Goal: Task Accomplishment & Management: Complete application form

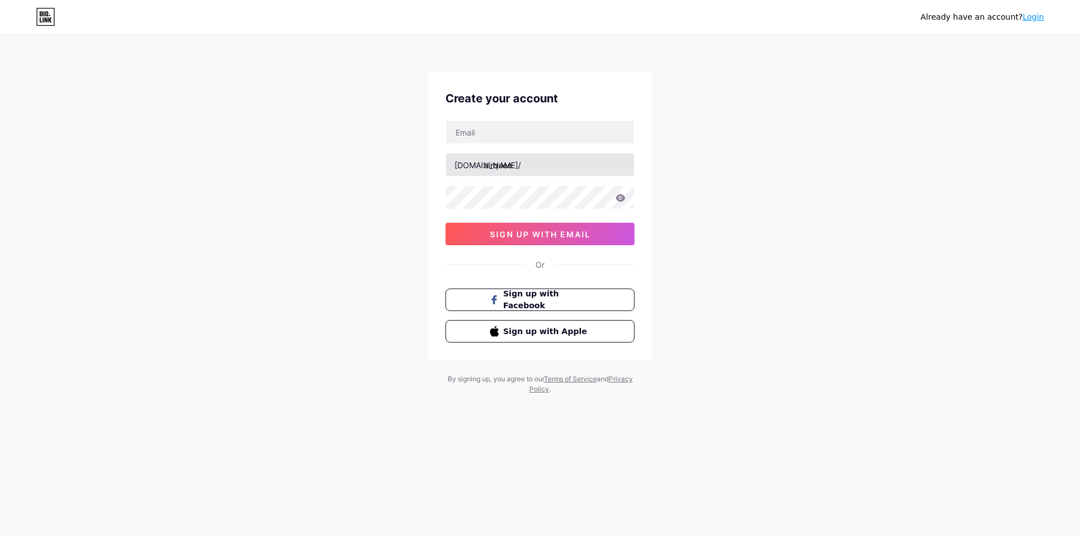
click at [514, 159] on input "airquee" at bounding box center [540, 165] width 188 height 23
type input "airquee"
click at [508, 146] on div "[DOMAIN_NAME]/ airquee sign up with email" at bounding box center [540, 182] width 189 height 125
click at [513, 136] on input "text" at bounding box center [540, 132] width 188 height 23
paste input "[EMAIL_ADDRESS][DOMAIN_NAME]"
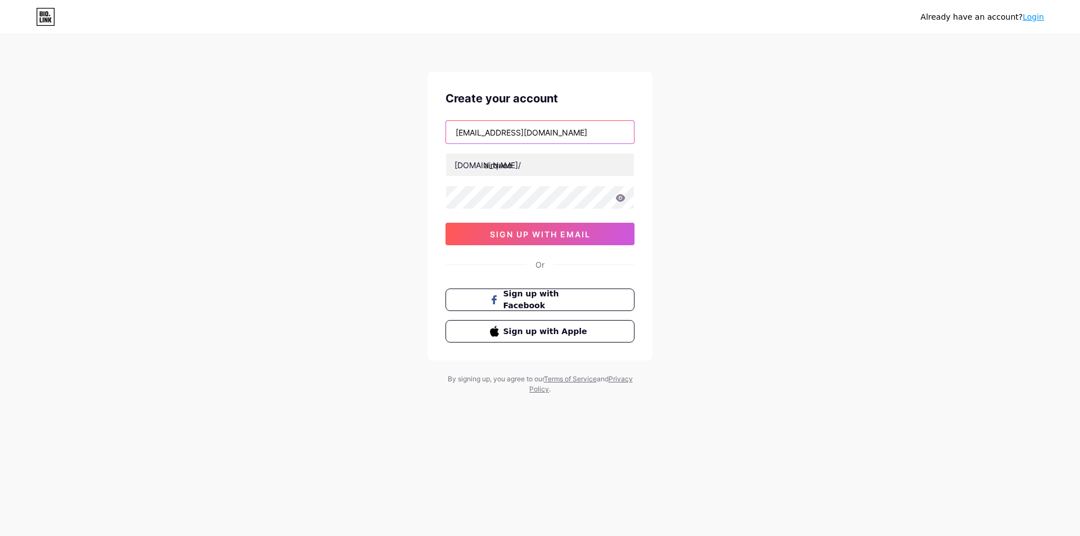
type input "[EMAIL_ADDRESS][DOMAIN_NAME]"
click at [500, 235] on span "sign up with email" at bounding box center [540, 235] width 101 height 10
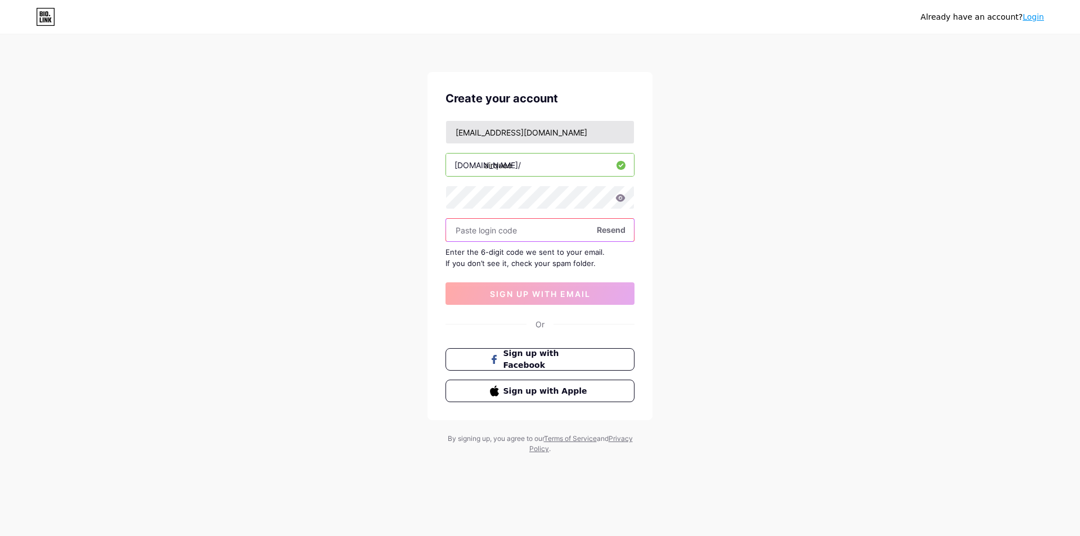
paste input "368061"
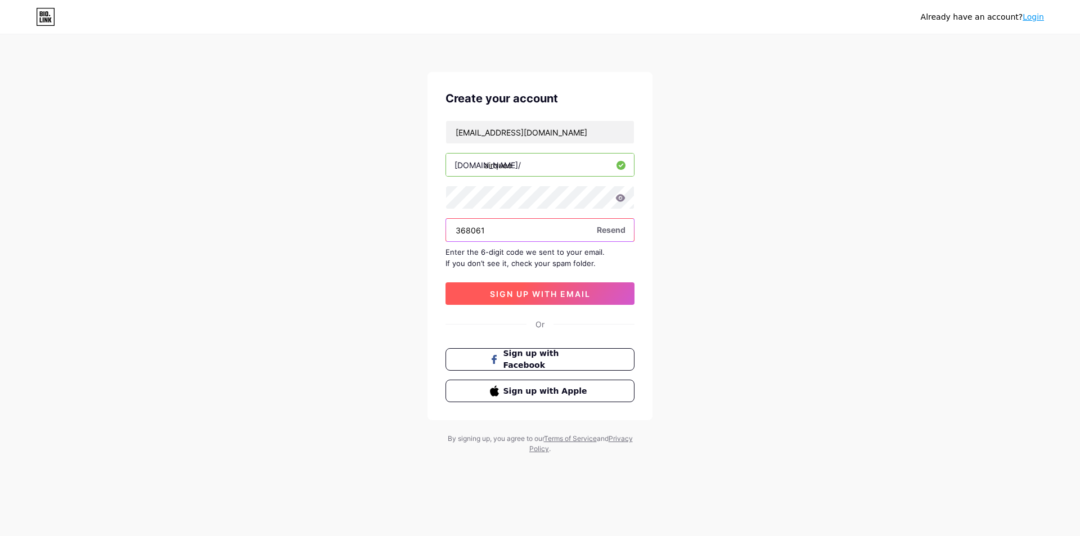
type input "368061"
click at [455, 282] on div "[EMAIL_ADDRESS][DOMAIN_NAME] [DOMAIN_NAME]/ airquee 368061 Resend Enter the 6-d…" at bounding box center [540, 212] width 189 height 185
click at [468, 290] on button "sign up with email" at bounding box center [540, 293] width 189 height 23
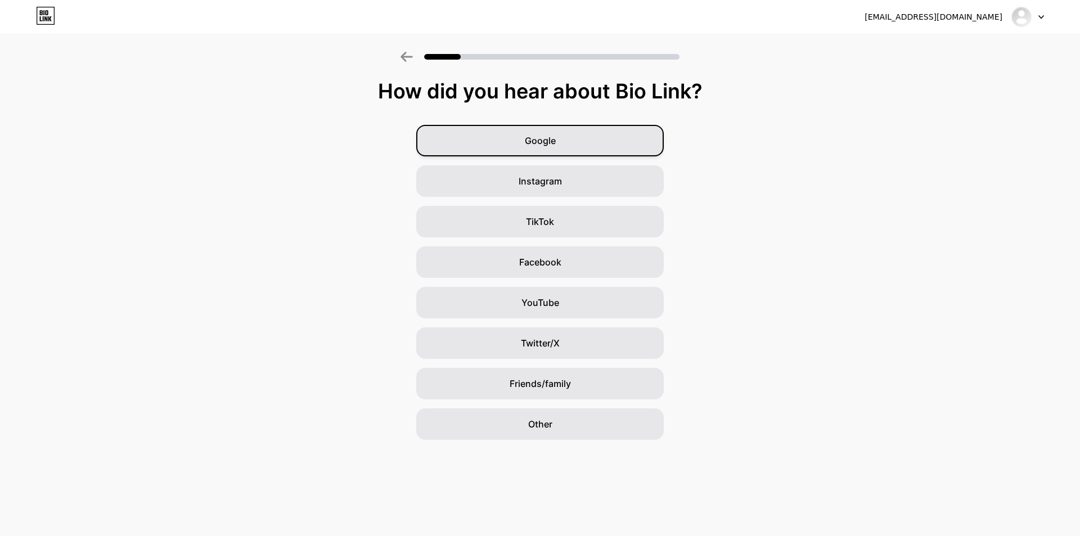
click at [547, 140] on span "Google" at bounding box center [540, 141] width 31 height 14
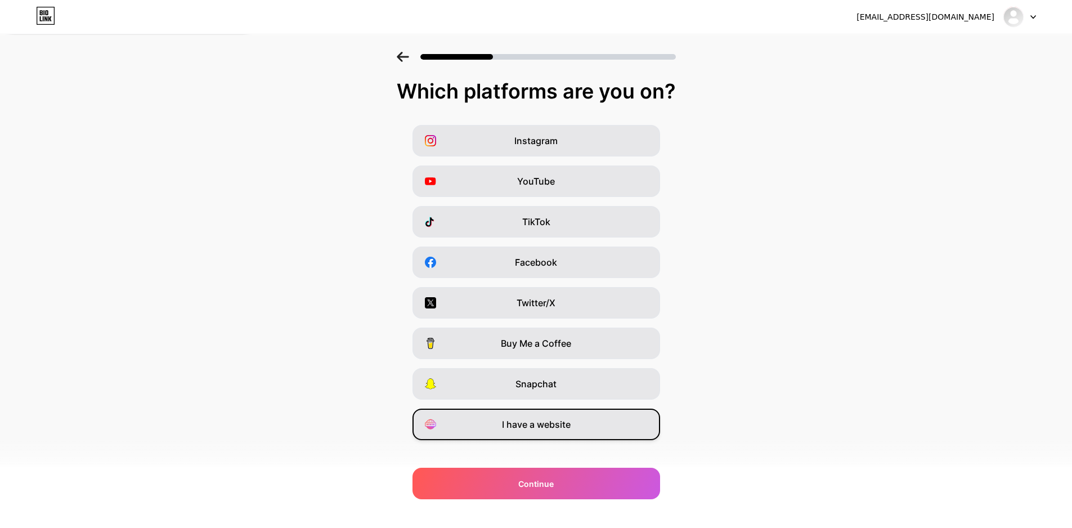
scroll to position [14, 0]
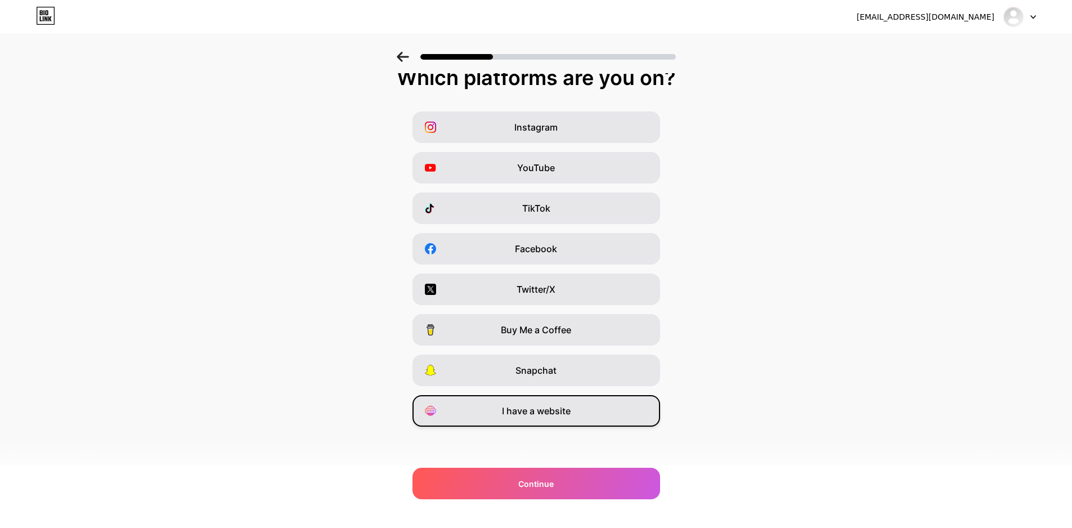
click at [545, 421] on div "I have a website" at bounding box center [536, 411] width 248 height 32
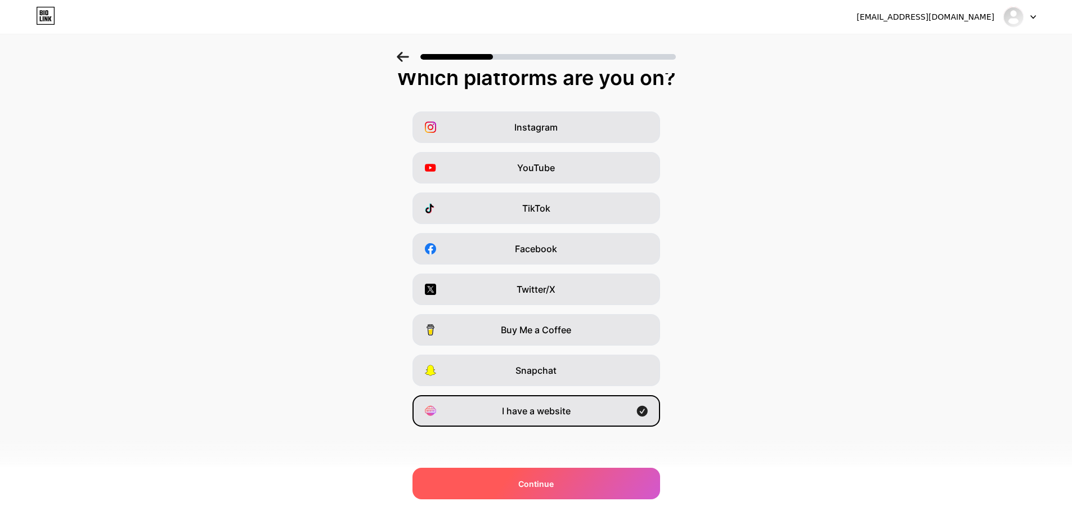
click at [536, 494] on div "Continue" at bounding box center [536, 484] width 248 height 32
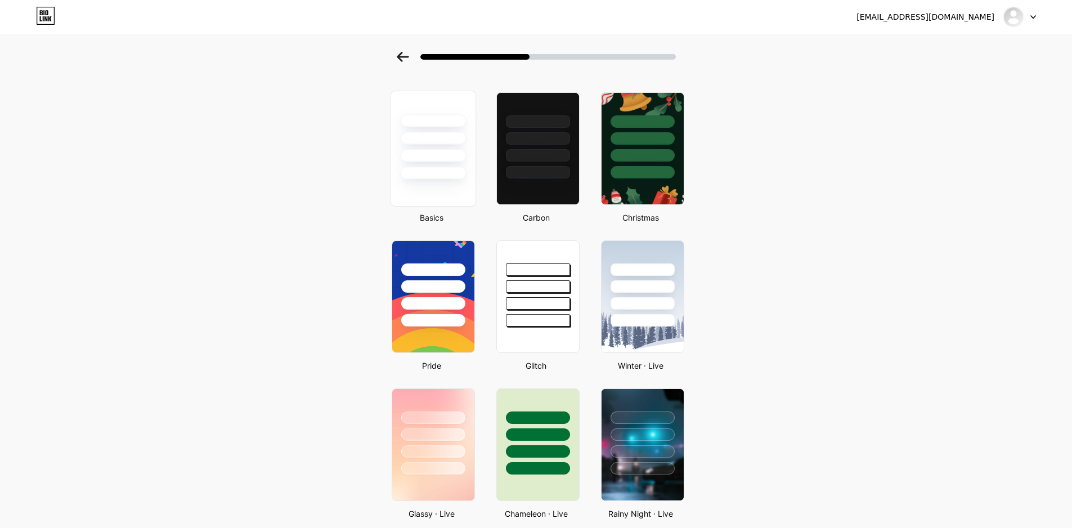
scroll to position [56, 0]
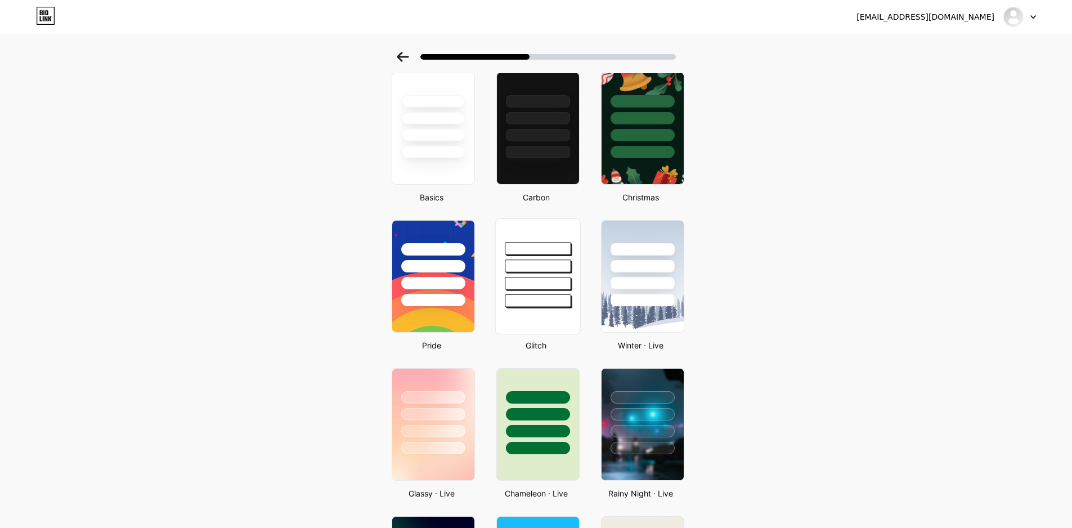
click at [534, 273] on div at bounding box center [537, 263] width 84 height 88
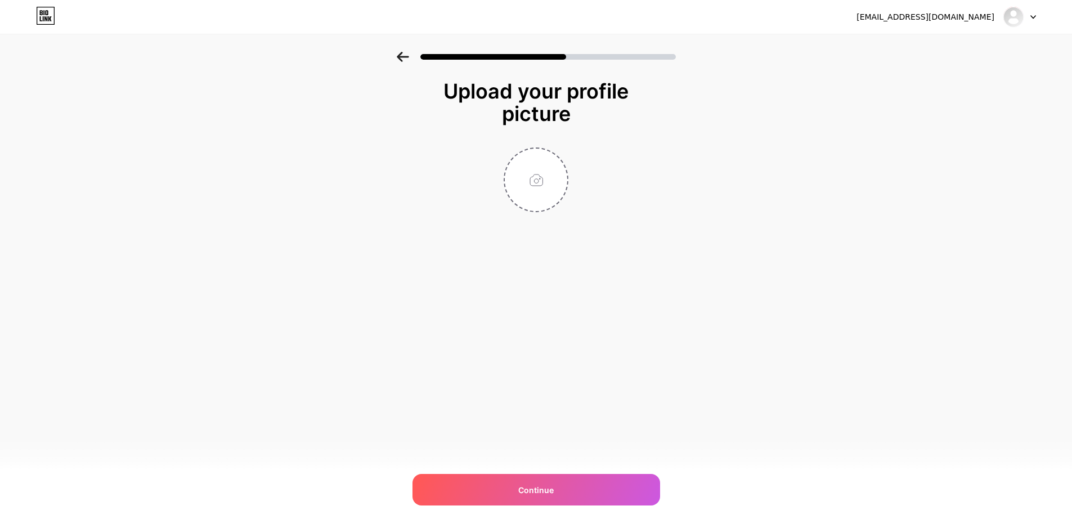
scroll to position [0, 0]
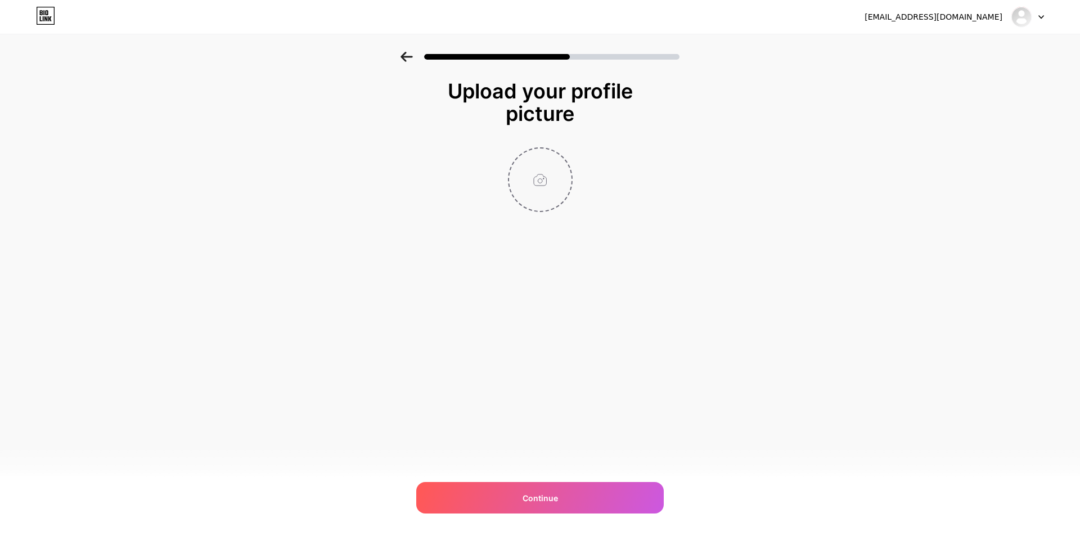
click at [544, 174] on input "file" at bounding box center [540, 180] width 62 height 62
type input "C:\fakepath\Airquee Inflatables.jpg"
click at [572, 497] on div "Continue" at bounding box center [540, 498] width 248 height 32
click at [526, 338] on div "[EMAIL_ADDRESS][DOMAIN_NAME] Logout Link Copied Upload your profile picture Ple…" at bounding box center [540, 268] width 1080 height 536
click at [548, 517] on div "[EMAIL_ADDRESS][DOMAIN_NAME] Logout Link Copied Upload your profile picture Con…" at bounding box center [540, 268] width 1080 height 536
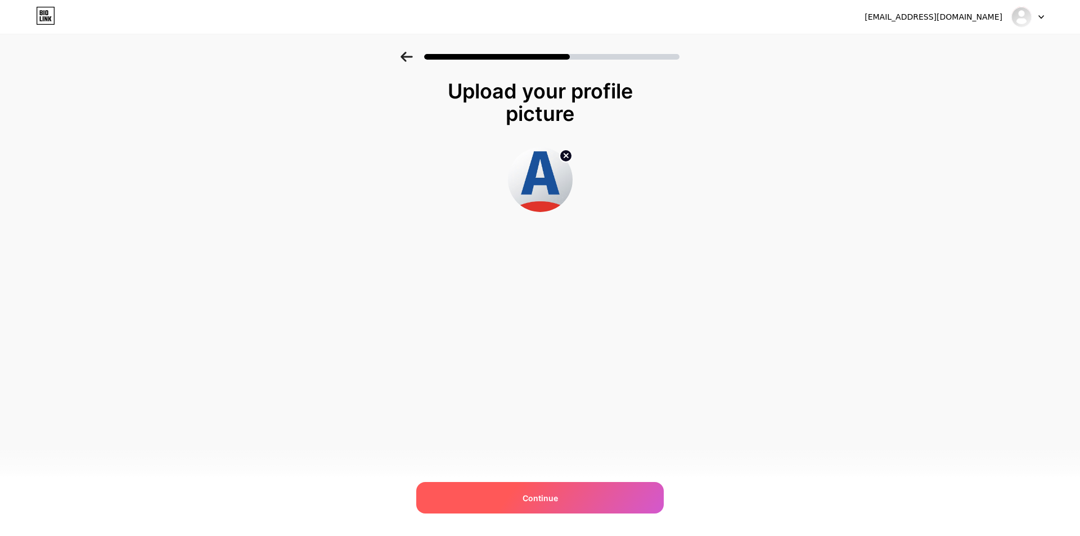
click at [553, 505] on div "Continue" at bounding box center [540, 498] width 248 height 32
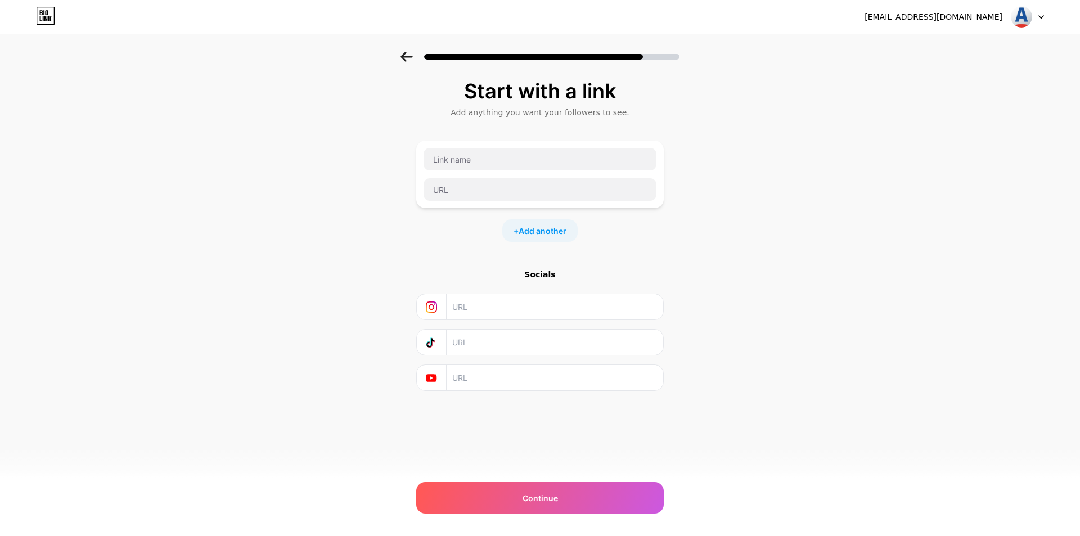
click at [508, 174] on div at bounding box center [540, 174] width 234 height 54
click at [506, 171] on div at bounding box center [540, 174] width 234 height 54
click at [503, 165] on input "text" at bounding box center [540, 159] width 233 height 23
paste input "Airquee Inflatables"
type input "Airquee Inflatables"
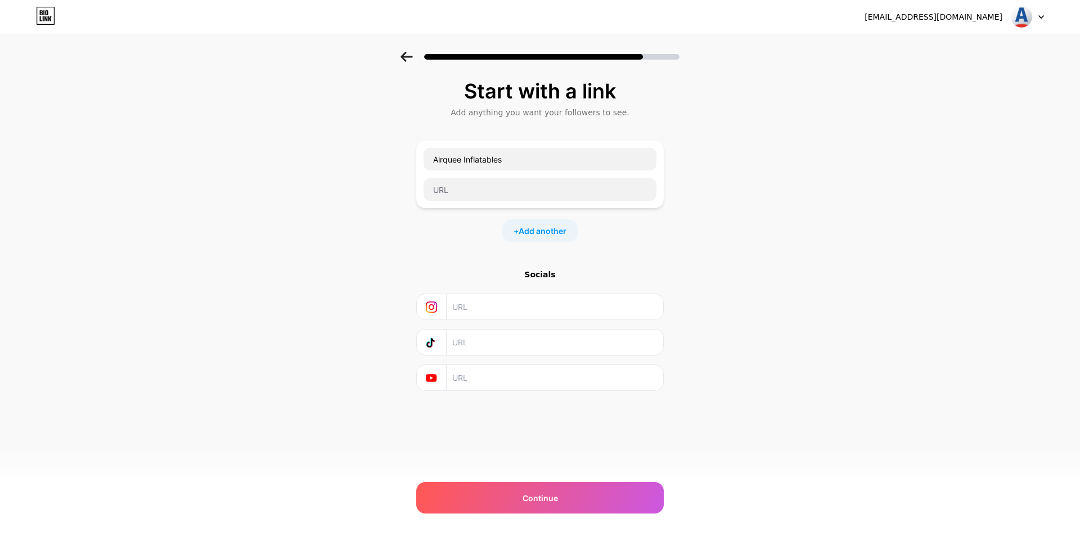
click at [493, 216] on div "Airquee Inflatables + Add another" at bounding box center [540, 191] width 248 height 101
click at [493, 207] on div "Airquee Inflatables" at bounding box center [540, 175] width 248 height 68
click at [491, 187] on input "text" at bounding box center [540, 189] width 233 height 23
paste input "[URL][DOMAIN_NAME]"
type input "[URL][DOMAIN_NAME]"
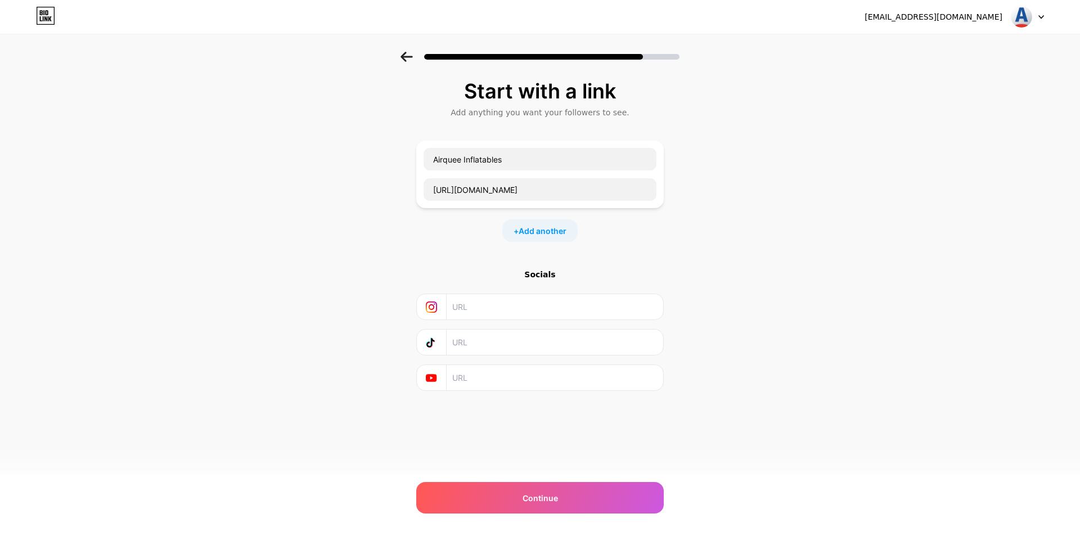
click at [456, 231] on div "+ Add another" at bounding box center [540, 230] width 248 height 23
click at [557, 481] on div "[EMAIL_ADDRESS][DOMAIN_NAME] Logout Link Copied Start with a link Add anything …" at bounding box center [540, 268] width 1080 height 536
click at [558, 483] on div "Continue" at bounding box center [540, 498] width 248 height 32
click at [566, 499] on div "Continue" at bounding box center [540, 498] width 248 height 32
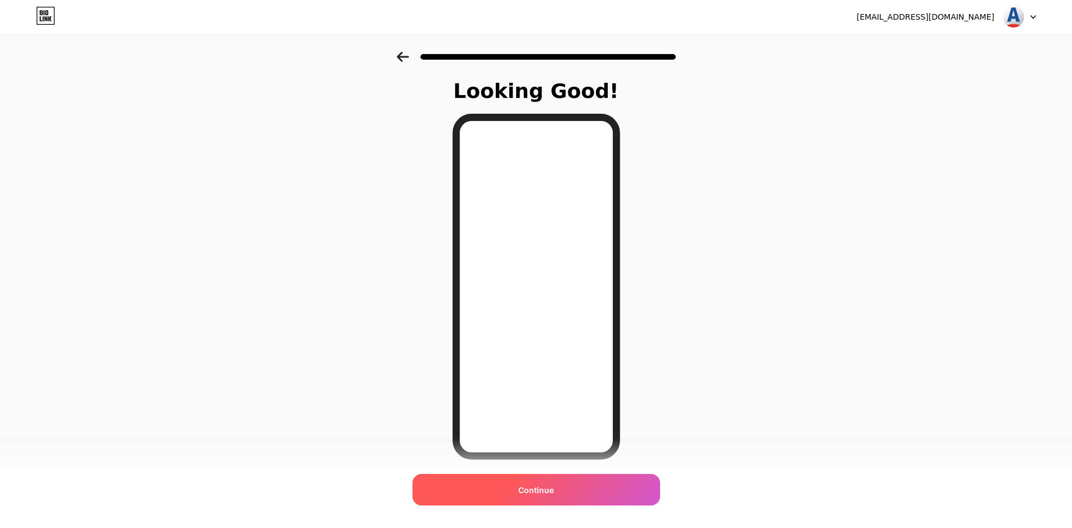
click at [548, 486] on span "Continue" at bounding box center [535, 490] width 35 height 12
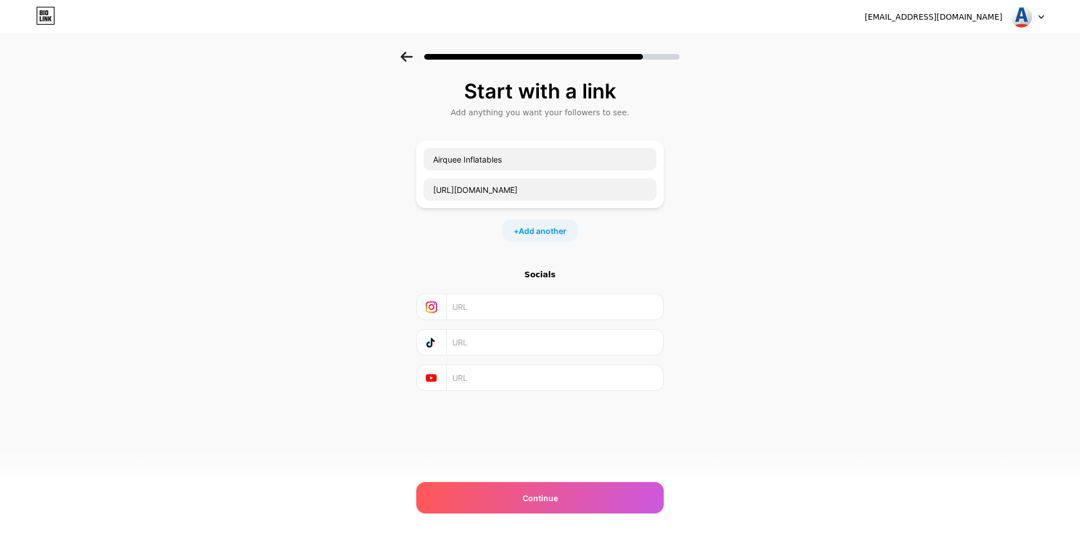
click at [576, 474] on div "[EMAIL_ADDRESS][DOMAIN_NAME] Logout Link Copied Start with a link Add anything …" at bounding box center [540, 268] width 1080 height 536
click at [574, 482] on div "[EMAIL_ADDRESS][DOMAIN_NAME] Logout Link Copied Start with a link Add anything …" at bounding box center [540, 268] width 1080 height 536
click at [555, 489] on div "Continue" at bounding box center [540, 498] width 248 height 32
click at [533, 484] on div "Continue" at bounding box center [540, 498] width 248 height 32
click at [945, 26] on div "[EMAIL_ADDRESS][DOMAIN_NAME]" at bounding box center [955, 17] width 180 height 20
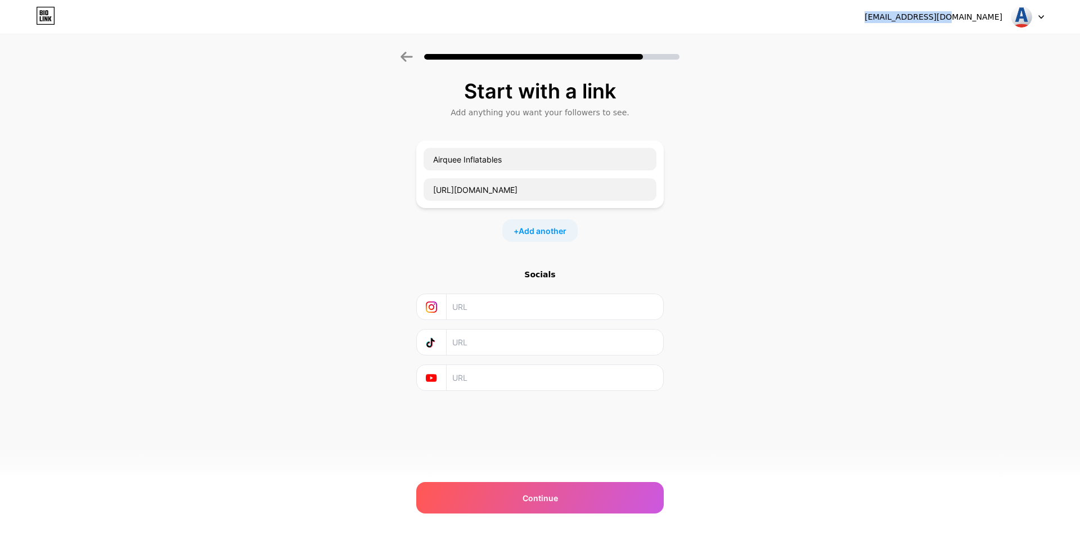
click at [945, 25] on div "[EMAIL_ADDRESS][DOMAIN_NAME]" at bounding box center [955, 17] width 180 height 20
click at [997, 20] on div "[EMAIL_ADDRESS][DOMAIN_NAME]" at bounding box center [934, 17] width 138 height 12
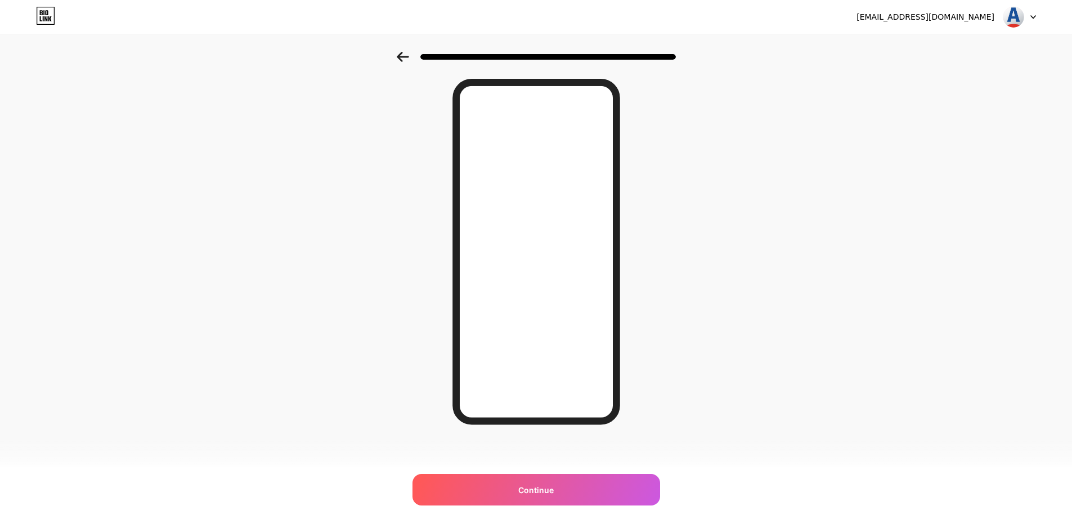
scroll to position [38, 0]
click at [1024, 19] on img at bounding box center [1013, 16] width 21 height 21
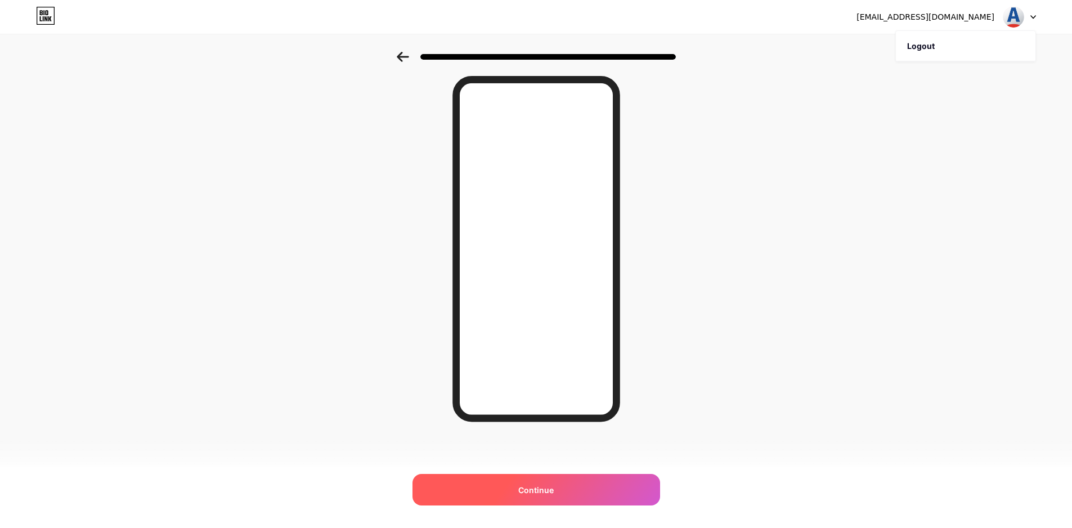
click at [545, 501] on div "Continue" at bounding box center [536, 490] width 248 height 32
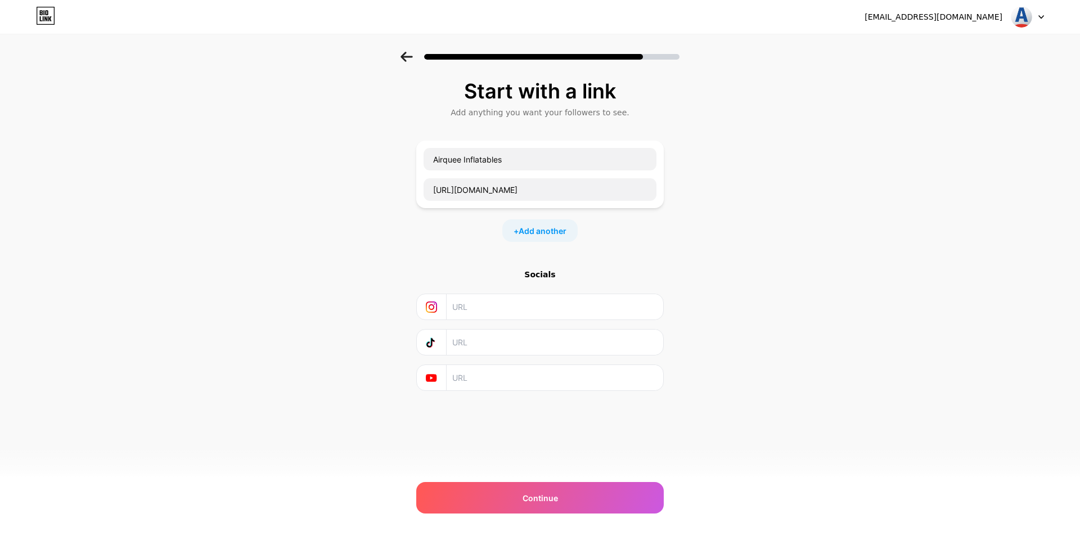
click at [506, 299] on input "text" at bounding box center [554, 306] width 204 height 25
paste input "[URL][DOMAIN_NAME]"
type input "[URL][DOMAIN_NAME]"
click at [483, 342] on input "text" at bounding box center [554, 342] width 204 height 25
paste input "[URL][DOMAIN_NAME]"
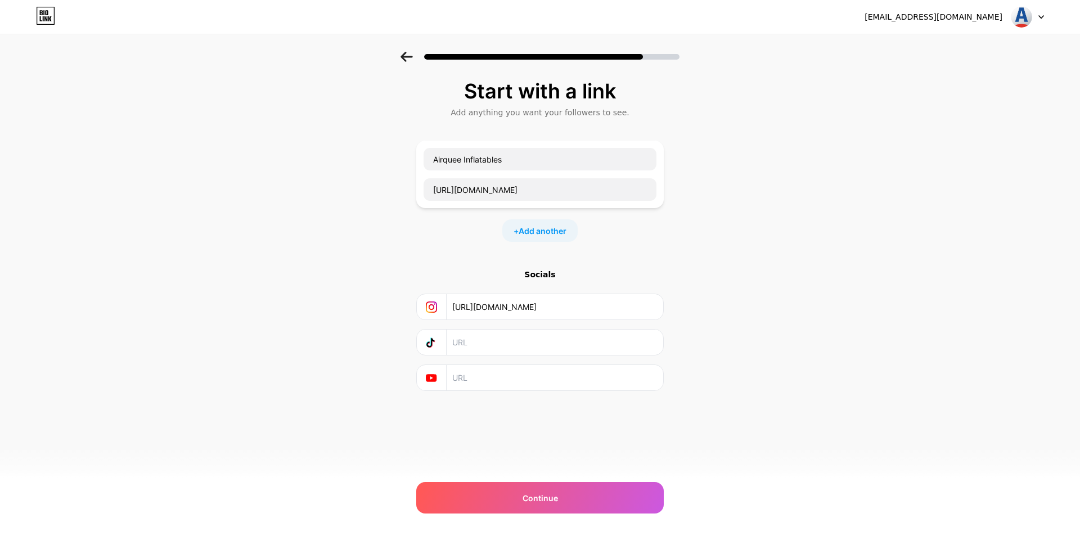
type input "[URL][DOMAIN_NAME]"
click at [504, 370] on input "text" at bounding box center [554, 377] width 204 height 25
paste input "[URL][DOMAIN_NAME]"
type input "[URL][DOMAIN_NAME]"
click at [503, 326] on div "Socials [URL][DOMAIN_NAME] [URL][DOMAIN_NAME]" at bounding box center [540, 330] width 248 height 122
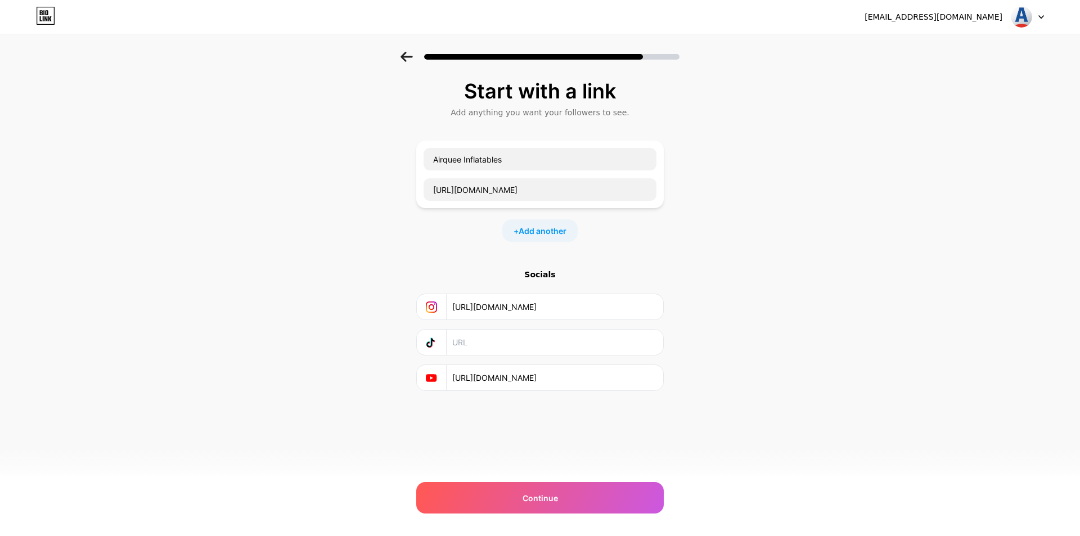
click at [497, 338] on input "text" at bounding box center [554, 342] width 204 height 25
click at [514, 495] on div "Continue" at bounding box center [540, 498] width 248 height 32
click at [530, 495] on span "Continue" at bounding box center [540, 498] width 35 height 12
click at [1012, 12] on img at bounding box center [1021, 16] width 21 height 21
click at [557, 114] on div "Add anything you want your followers to see." at bounding box center [540, 112] width 236 height 11
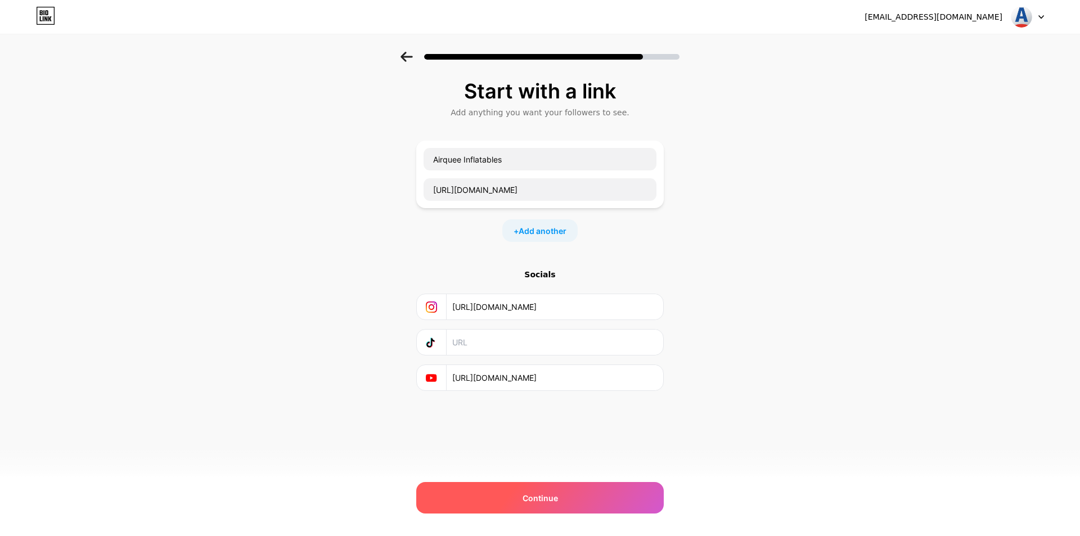
click at [567, 485] on div "Continue" at bounding box center [540, 498] width 248 height 32
click at [544, 482] on div "[EMAIL_ADDRESS][DOMAIN_NAME] Logout Link Copied Start with a link Add anything …" at bounding box center [540, 268] width 1080 height 536
click at [535, 500] on span "Continue" at bounding box center [540, 498] width 35 height 12
click at [536, 500] on span "Continue" at bounding box center [540, 498] width 35 height 12
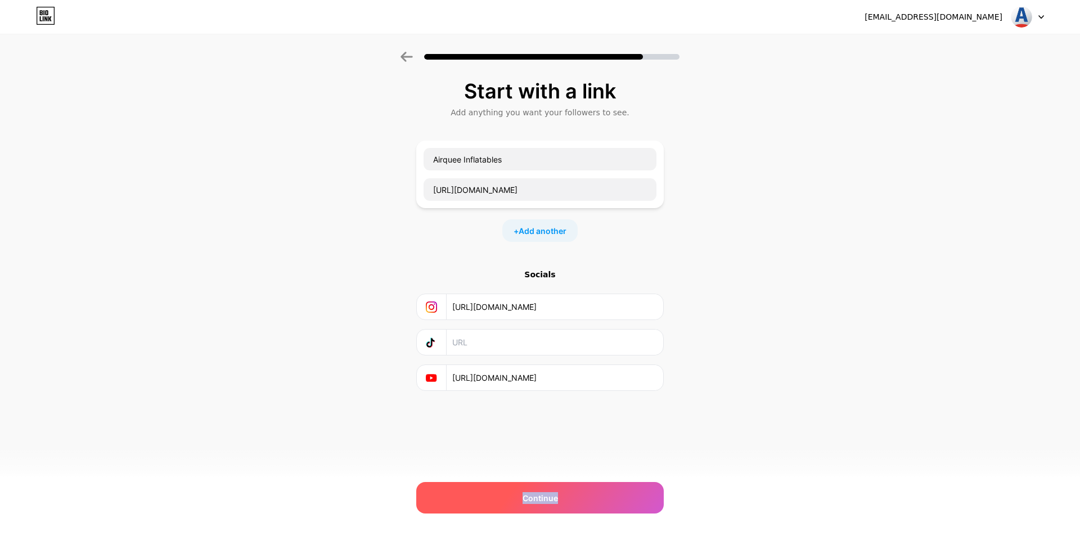
click at [536, 500] on span "Continue" at bounding box center [540, 498] width 35 height 12
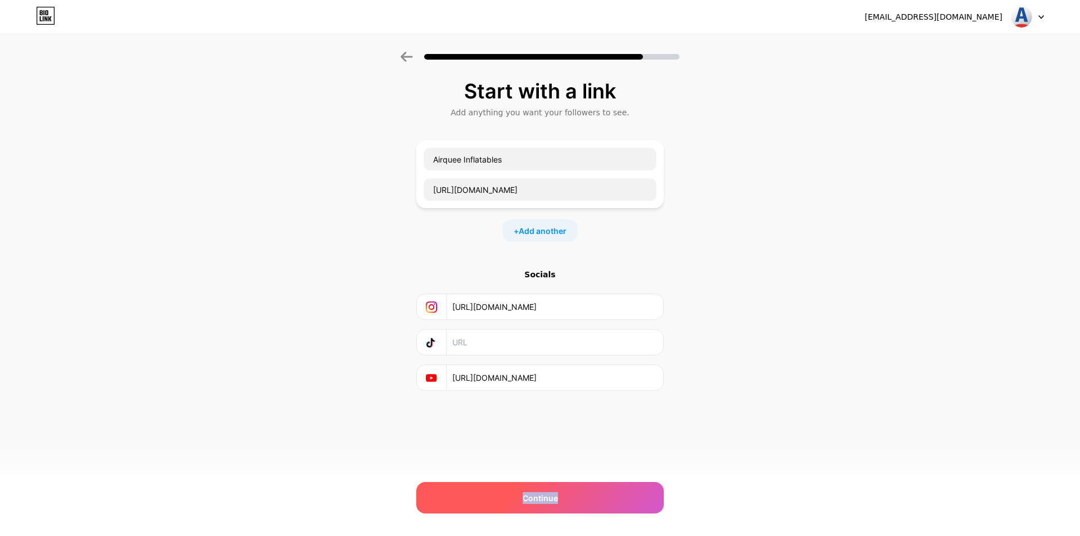
click at [536, 500] on span "Continue" at bounding box center [540, 498] width 35 height 12
click at [495, 479] on div "[EMAIL_ADDRESS][DOMAIN_NAME] Logout Link Copied Start with a link Add anything …" at bounding box center [540, 268] width 1080 height 536
click at [531, 505] on div "Continue" at bounding box center [540, 498] width 248 height 32
click at [534, 505] on div "Continue" at bounding box center [540, 498] width 248 height 32
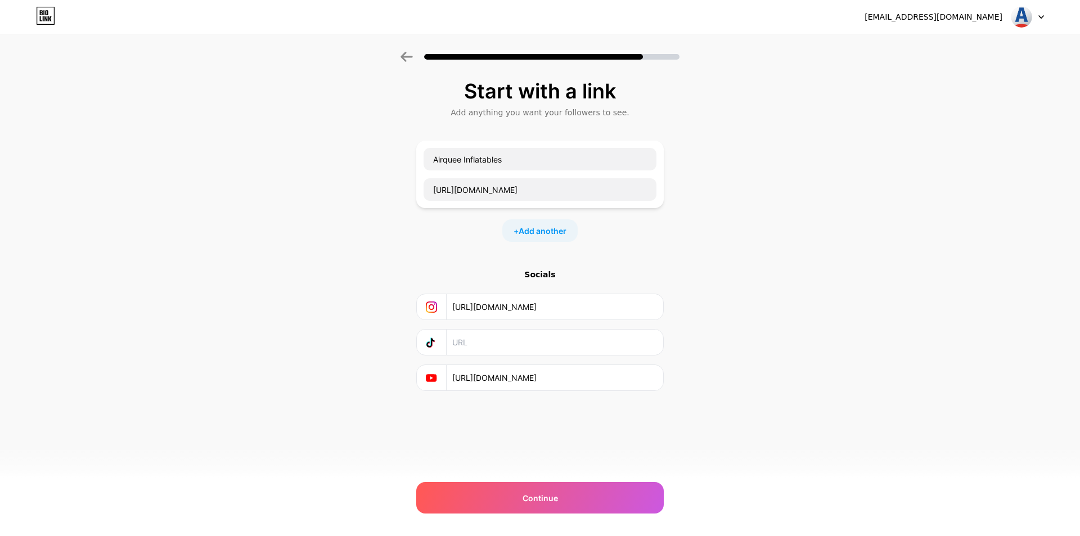
click at [1003, 25] on div "[EMAIL_ADDRESS][DOMAIN_NAME]" at bounding box center [955, 17] width 180 height 20
click at [997, 21] on div "[EMAIL_ADDRESS][DOMAIN_NAME]" at bounding box center [934, 17] width 138 height 12
click at [1023, 19] on img at bounding box center [1021, 16] width 21 height 21
click at [1020, 14] on img at bounding box center [1021, 16] width 21 height 21
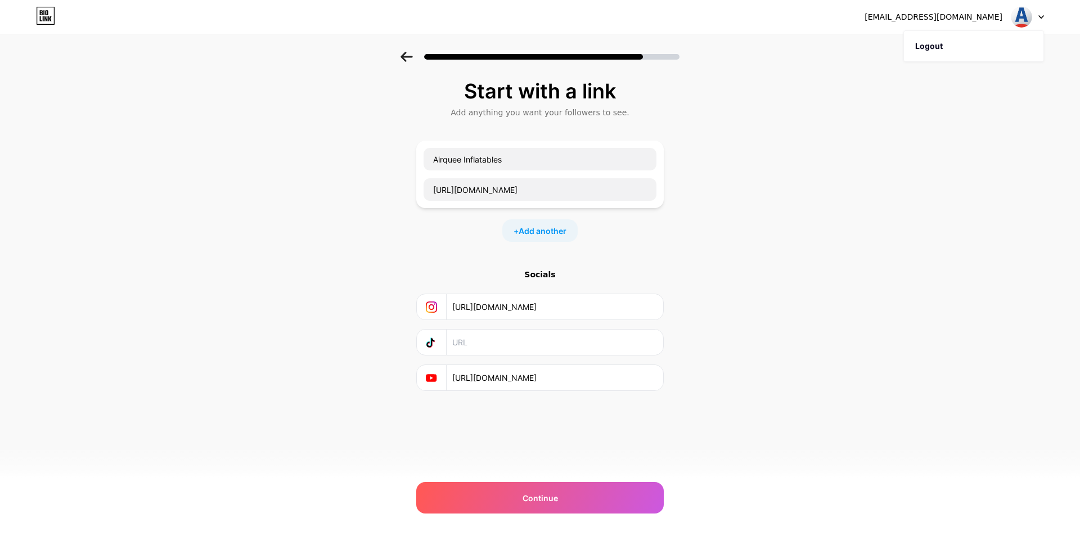
click at [1020, 14] on img at bounding box center [1021, 16] width 21 height 21
click at [493, 348] on input "text" at bounding box center [554, 342] width 204 height 25
click at [520, 385] on input "[URL][DOMAIN_NAME]" at bounding box center [554, 377] width 204 height 25
click at [523, 355] on input "text" at bounding box center [554, 342] width 204 height 25
paste input "[URL][DOMAIN_NAME]"
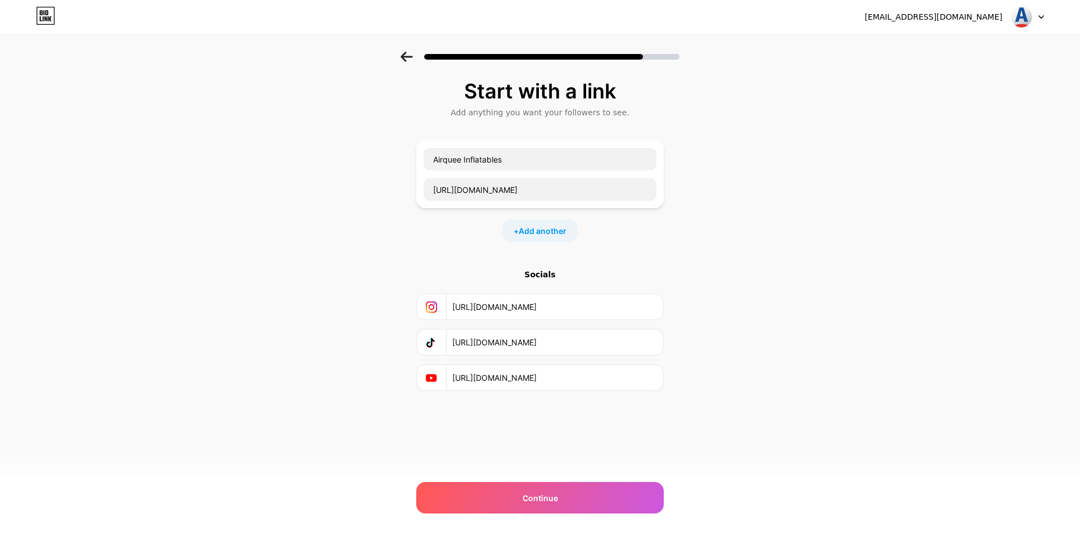
type input "[URL][DOMAIN_NAME]"
click at [512, 426] on div "Start with a link Add anything you want your followers to see. Airquee Inflatab…" at bounding box center [540, 263] width 248 height 367
click at [521, 487] on div "Continue" at bounding box center [540, 498] width 248 height 32
click at [529, 495] on span "Continue" at bounding box center [540, 498] width 35 height 12
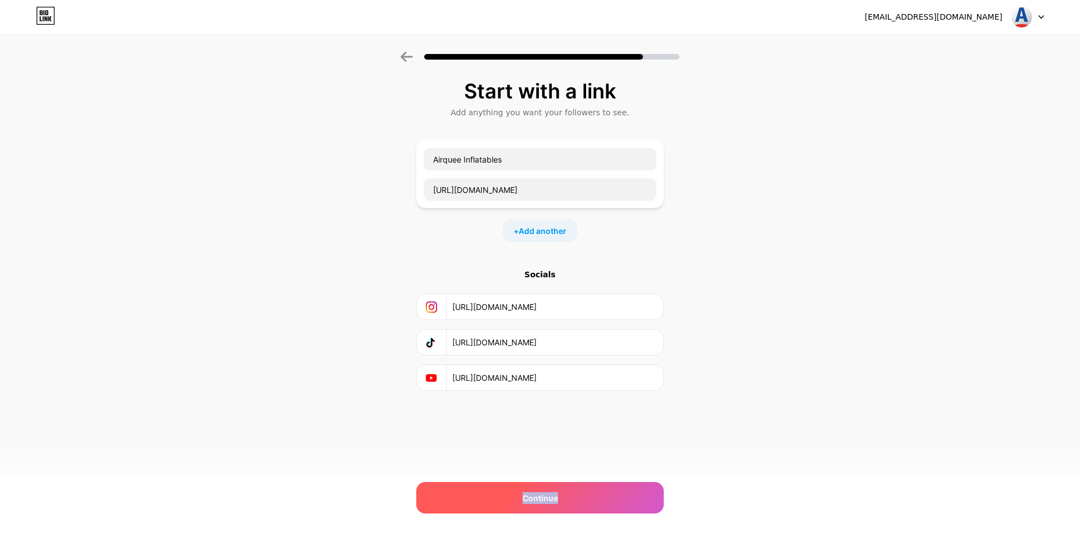
click at [529, 495] on span "Continue" at bounding box center [540, 498] width 35 height 12
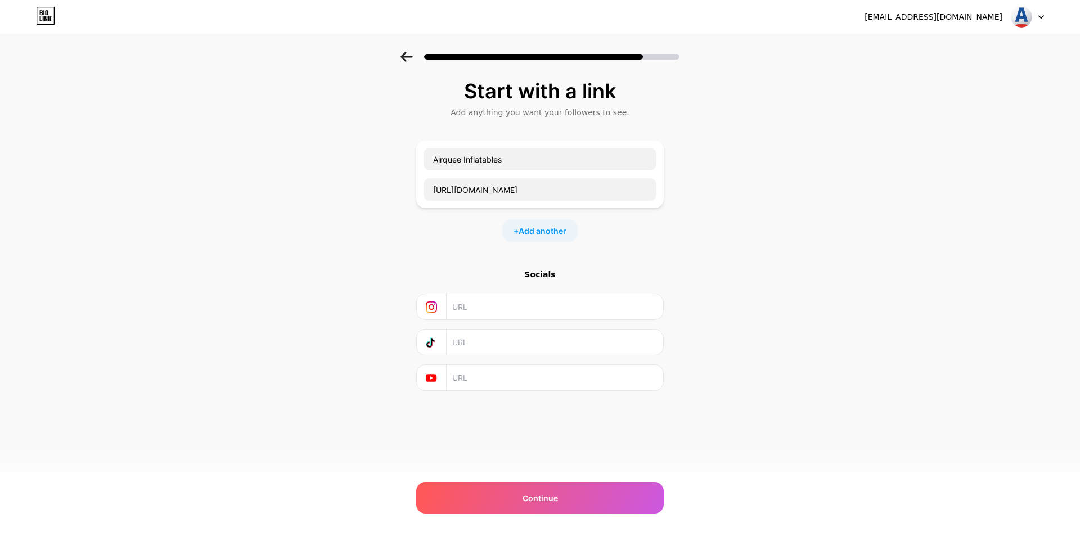
click at [995, 9] on div "[EMAIL_ADDRESS][DOMAIN_NAME]" at bounding box center [955, 17] width 180 height 20
click at [992, 16] on div "[EMAIL_ADDRESS][DOMAIN_NAME]" at bounding box center [934, 17] width 138 height 12
click at [1013, 22] on img at bounding box center [1021, 16] width 21 height 21
click at [1028, 24] on img at bounding box center [1021, 16] width 21 height 21
click at [612, 523] on div "[EMAIL_ADDRESS][DOMAIN_NAME] Logout Link Copied Start with a link Add anything …" at bounding box center [540, 268] width 1080 height 536
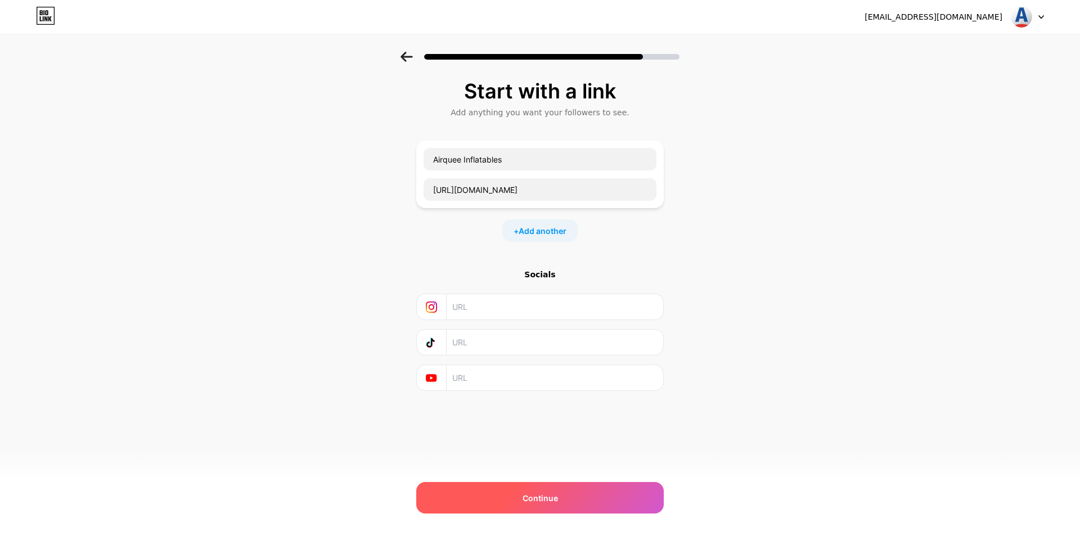
click at [594, 504] on div "Continue" at bounding box center [540, 498] width 248 height 32
click at [575, 500] on div "Continue" at bounding box center [540, 498] width 248 height 32
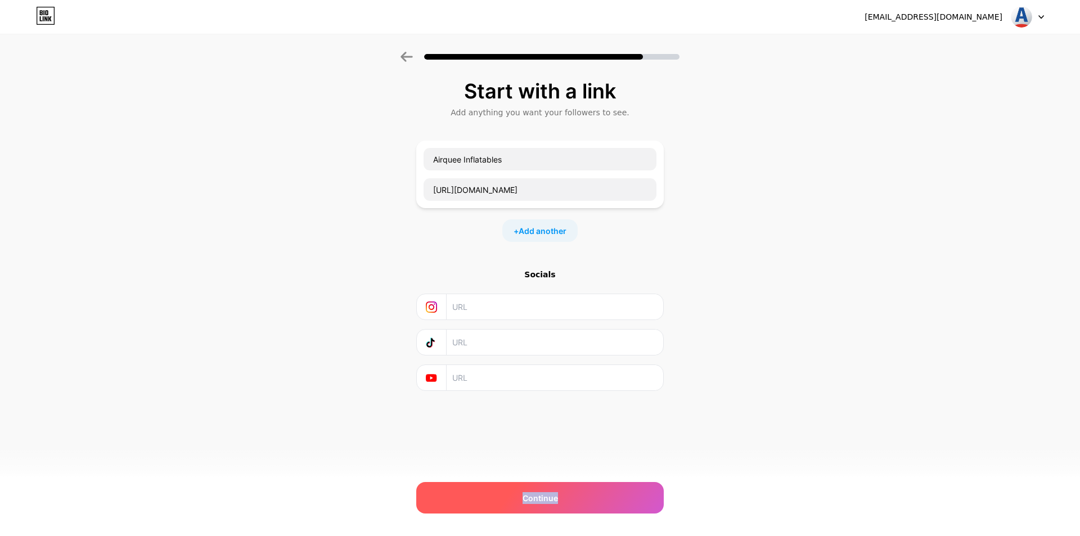
click at [575, 500] on div "Continue" at bounding box center [540, 498] width 248 height 32
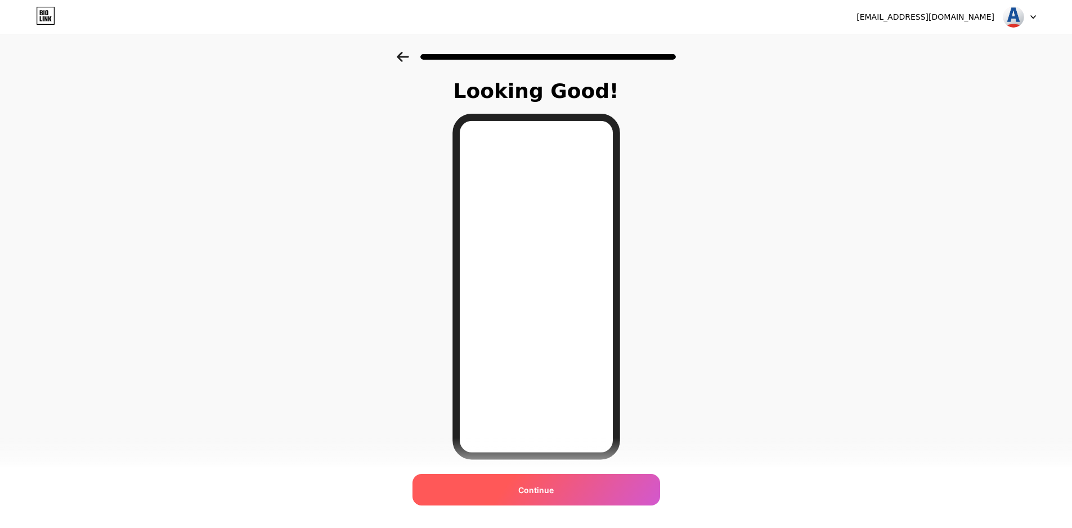
click at [554, 491] on span "Continue" at bounding box center [535, 490] width 35 height 12
